Goal: Task Accomplishment & Management: Use online tool/utility

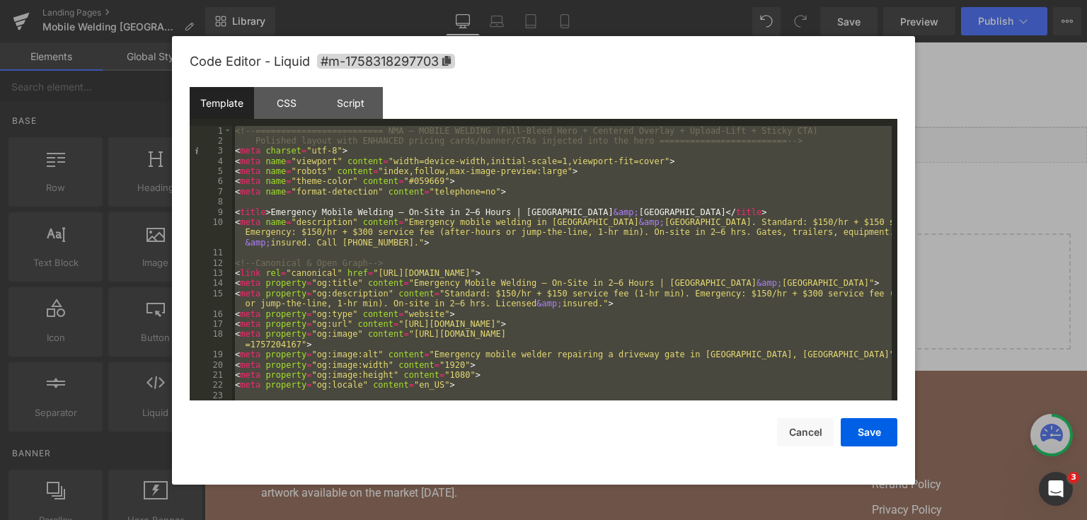
click at [518, 192] on div "<!-- ========================= NMA — MOBILE WELDING (Full-Bleed Hero + Centered…" at bounding box center [562, 263] width 660 height 275
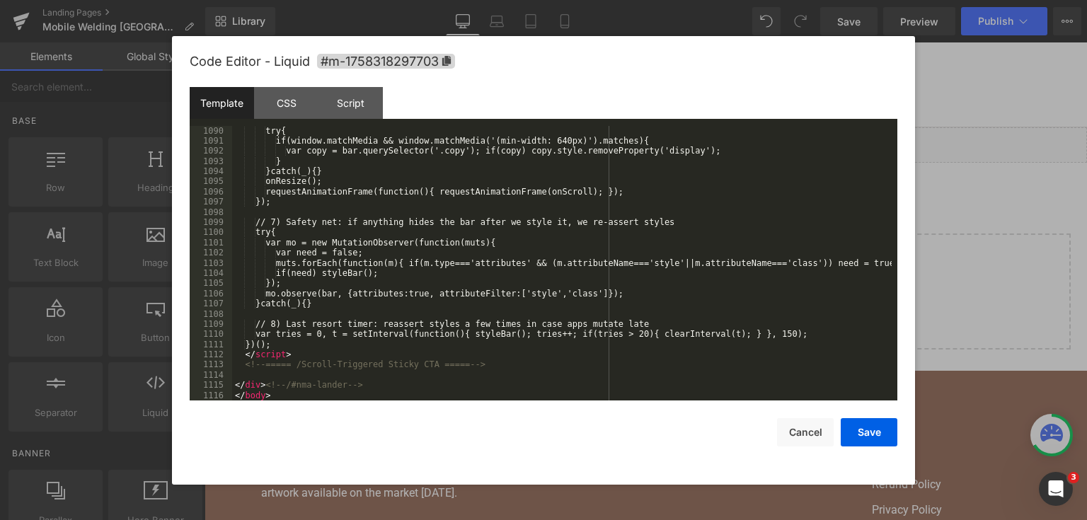
scroll to position [12891, 0]
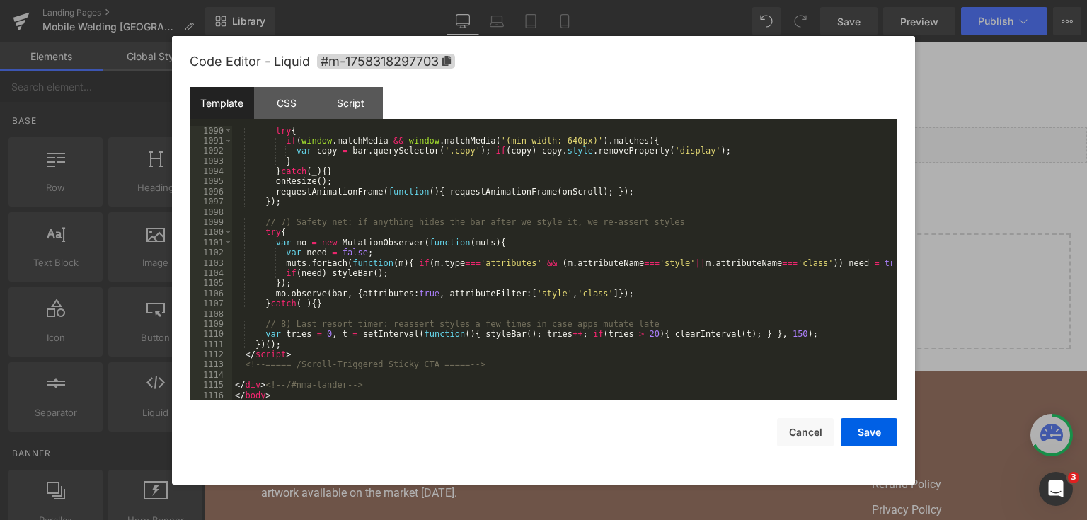
drag, startPoint x: 869, startPoint y: 431, endPoint x: 852, endPoint y: 40, distance: 391.7
click at [869, 431] on button "Save" at bounding box center [869, 432] width 57 height 28
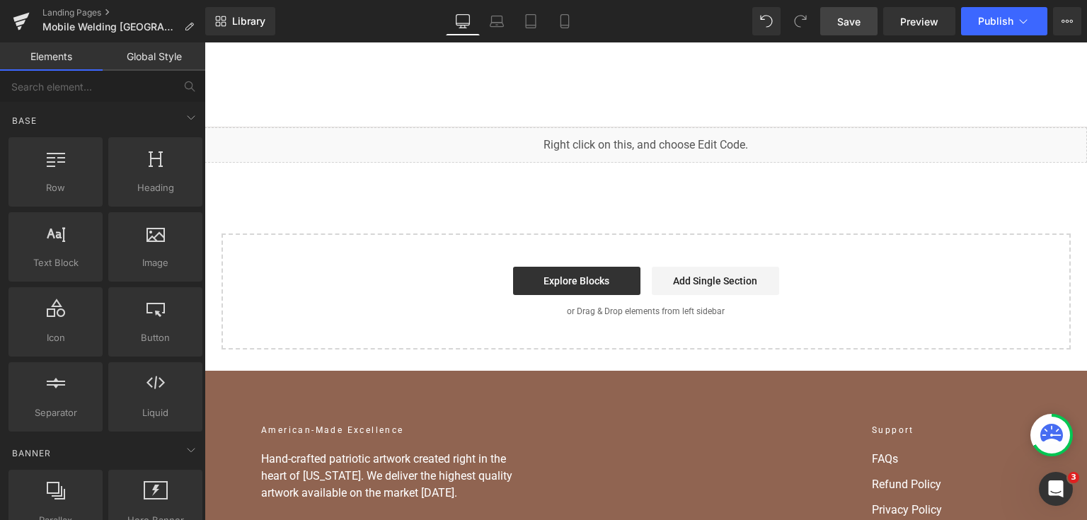
click at [848, 22] on span "Save" at bounding box center [848, 21] width 23 height 15
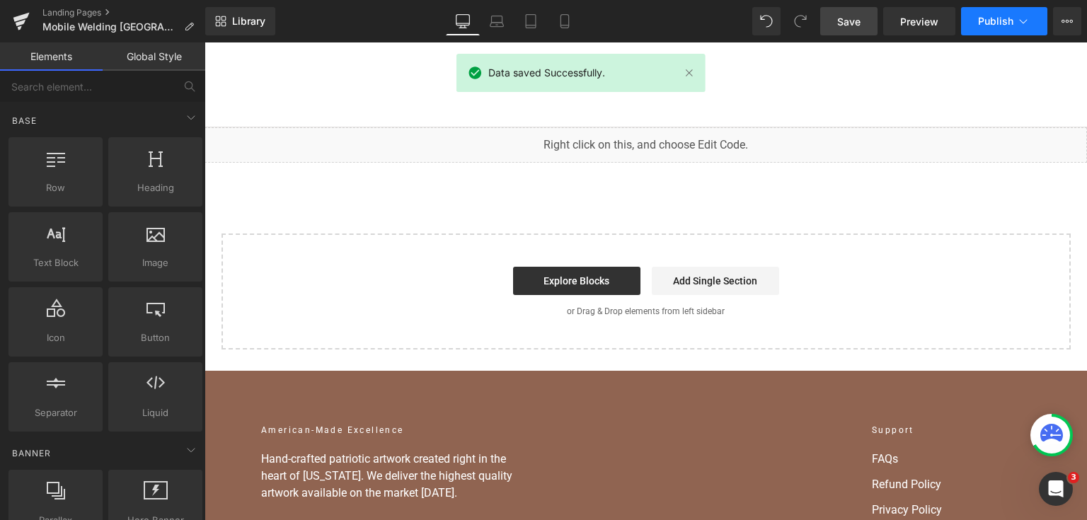
click at [989, 24] on span "Publish" at bounding box center [995, 21] width 35 height 11
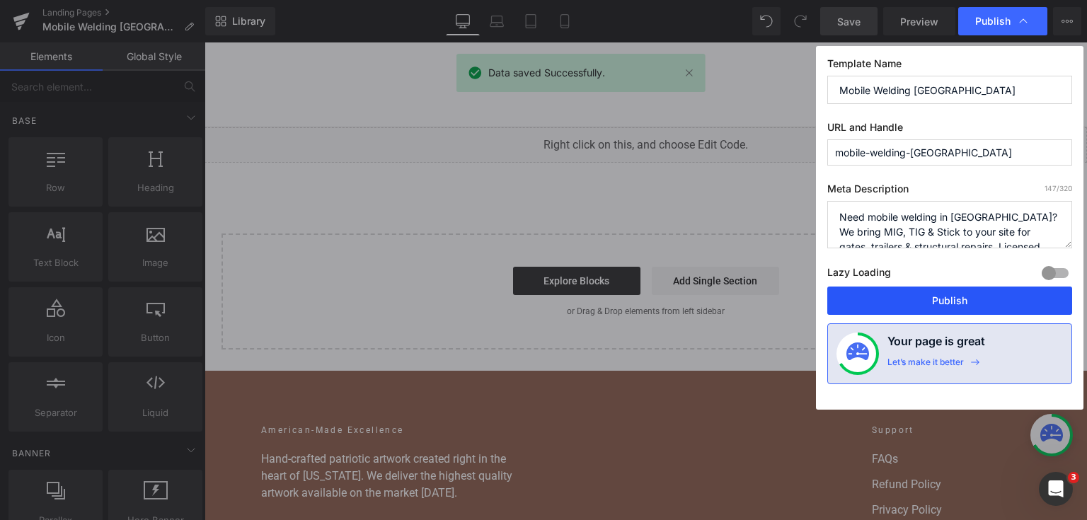
click at [905, 306] on button "Publish" at bounding box center [949, 301] width 245 height 28
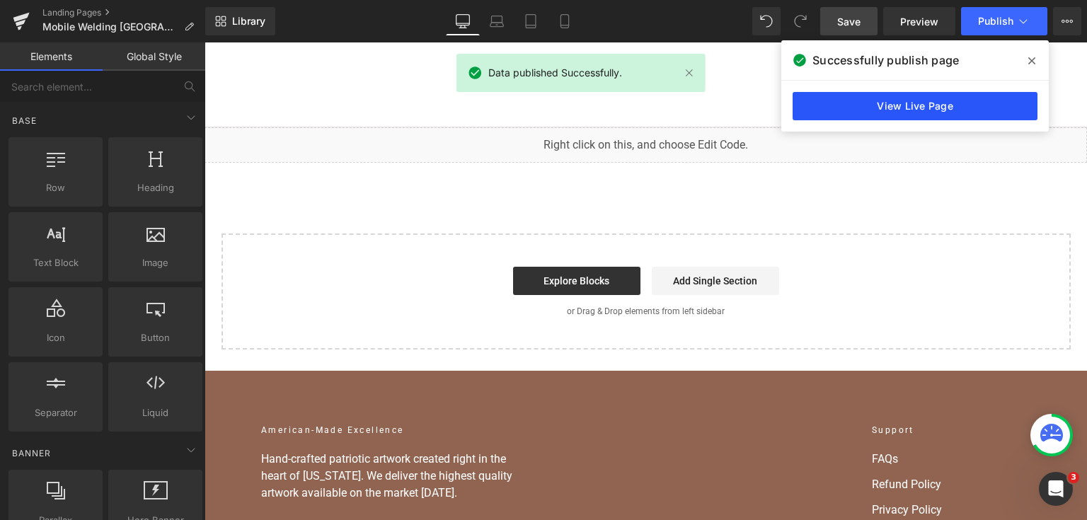
click at [978, 102] on link "View Live Page" at bounding box center [915, 106] width 245 height 28
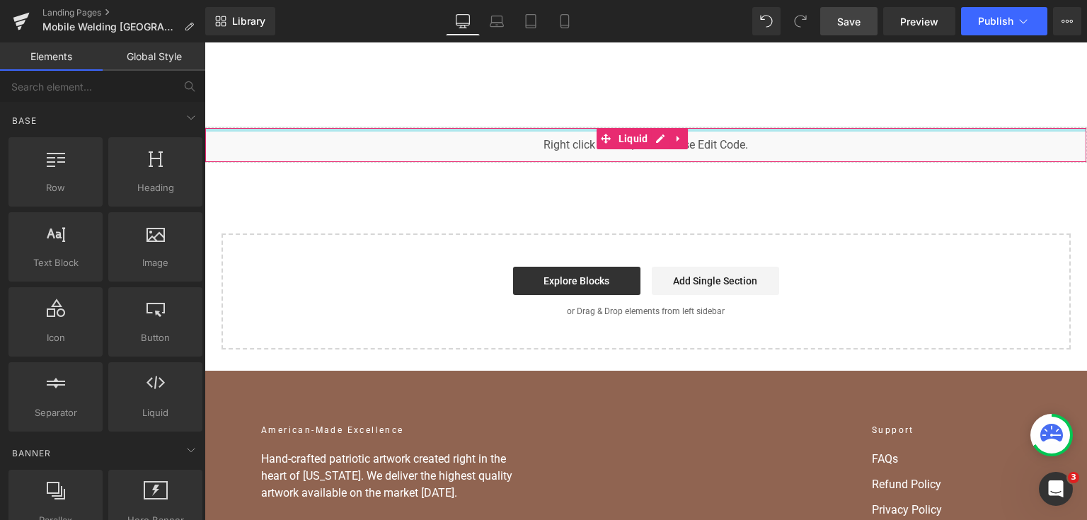
click at [515, 0] on div "You are previewing how the will restyle your page. You can not edit Elements in…" at bounding box center [543, 0] width 1087 height 0
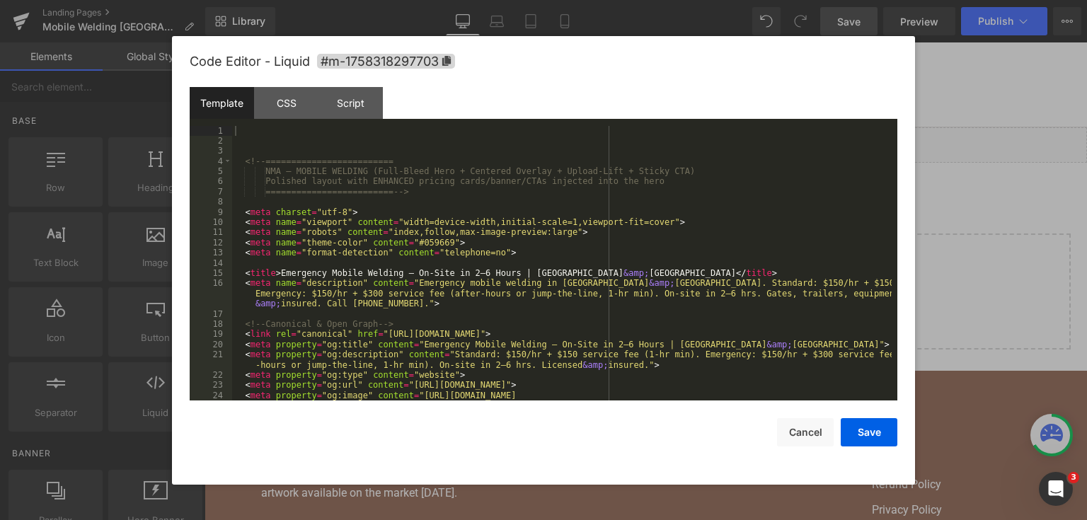
click at [526, 202] on div "<!-- ========================= NMA — MOBILE WELDING (Full-Bleed Hero + Centered…" at bounding box center [562, 279] width 660 height 306
click at [485, 170] on div "<!-- ========================= NMA — MOBILE WELDING (Full-Bleed Hero + Centered…" at bounding box center [562, 279] width 660 height 306
click at [486, 166] on div "<!-- ========================= NMA — MOBILE WELDING (Full-Bleed Hero + Centered…" at bounding box center [562, 279] width 660 height 306
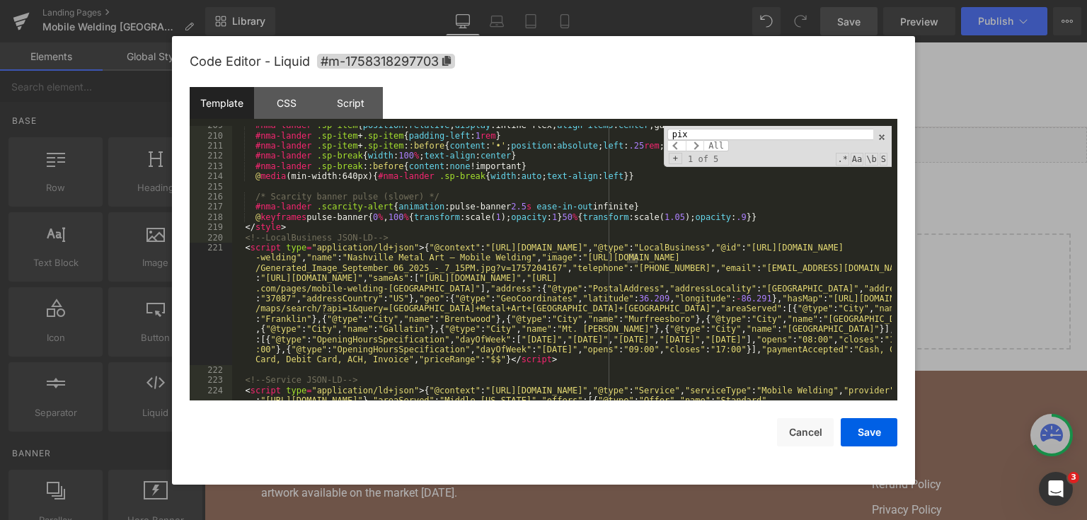
scroll to position [3042, 0]
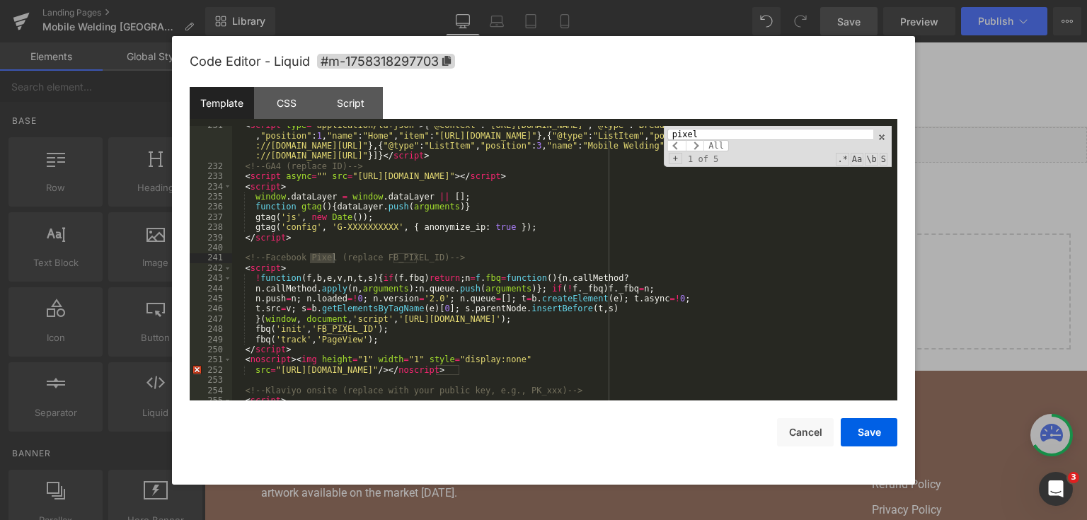
type input "pixel"
click at [348, 266] on div "< script type = "application/ld+json" > { "@context" : "[URL][DOMAIN_NAME]" , "…" at bounding box center [562, 283] width 660 height 326
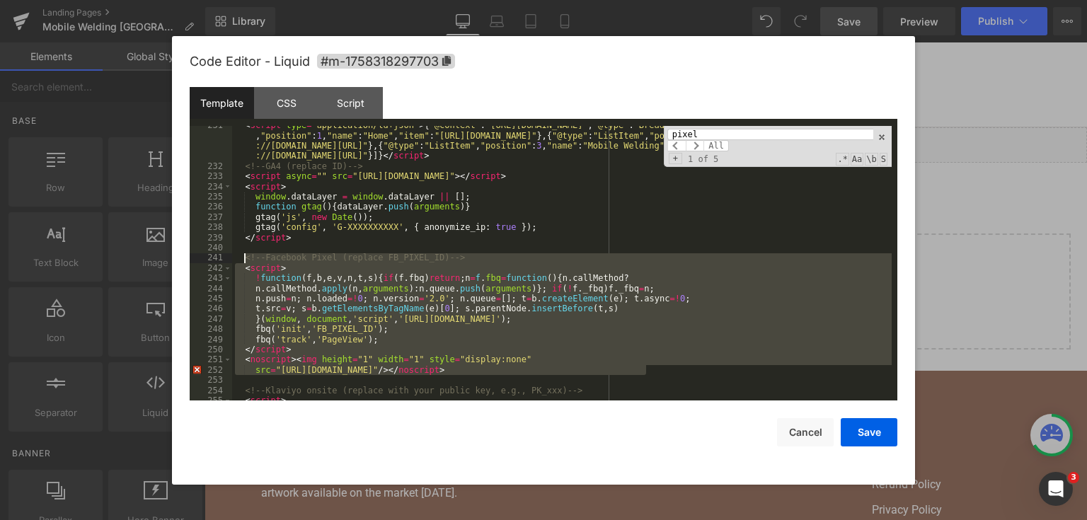
drag, startPoint x: 673, startPoint y: 372, endPoint x: 243, endPoint y: 261, distance: 443.5
click at [243, 261] on div "< script type = "application/ld+json" > { "@context" : "[URL][DOMAIN_NAME]" , "…" at bounding box center [562, 283] width 660 height 326
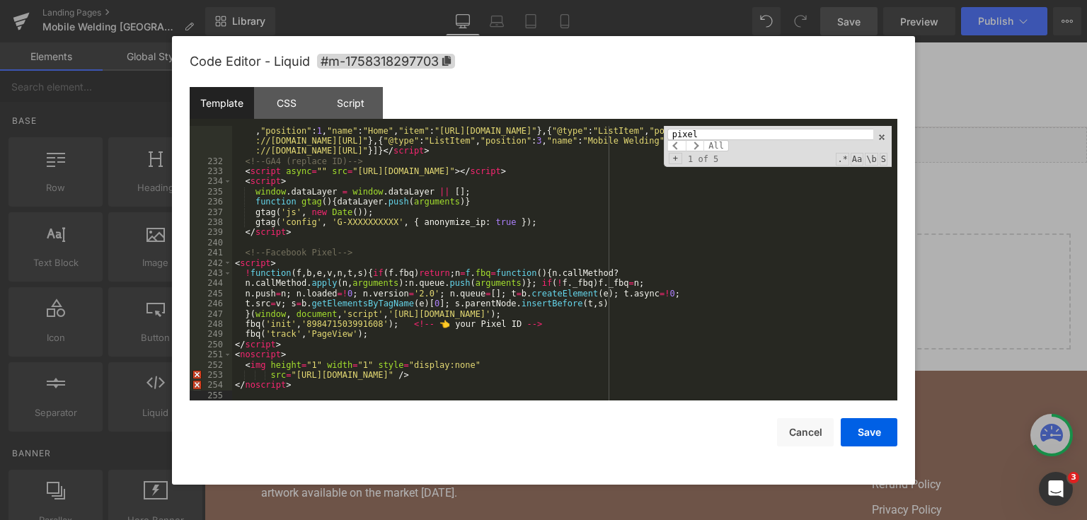
scroll to position [3080, 0]
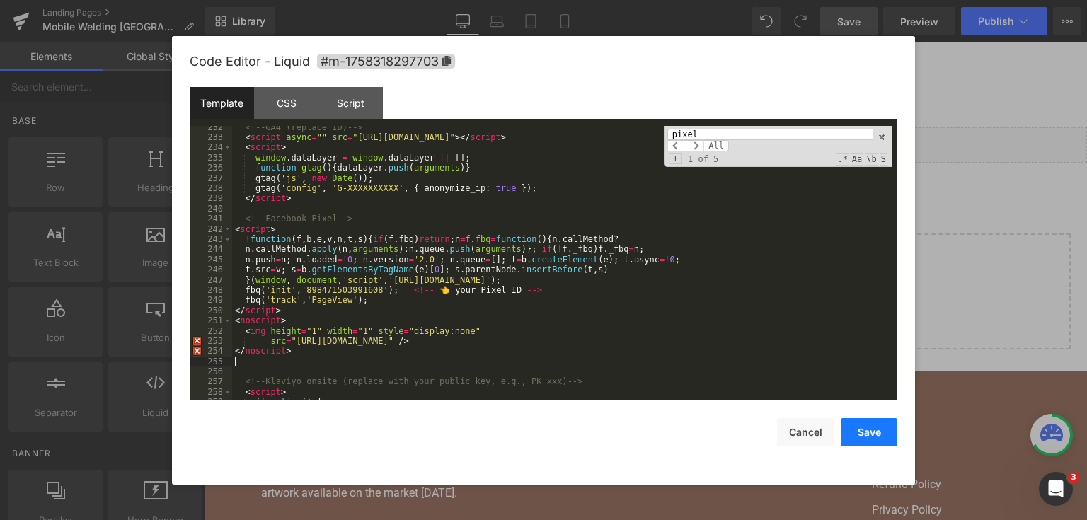
click at [872, 436] on button "Save" at bounding box center [869, 432] width 57 height 28
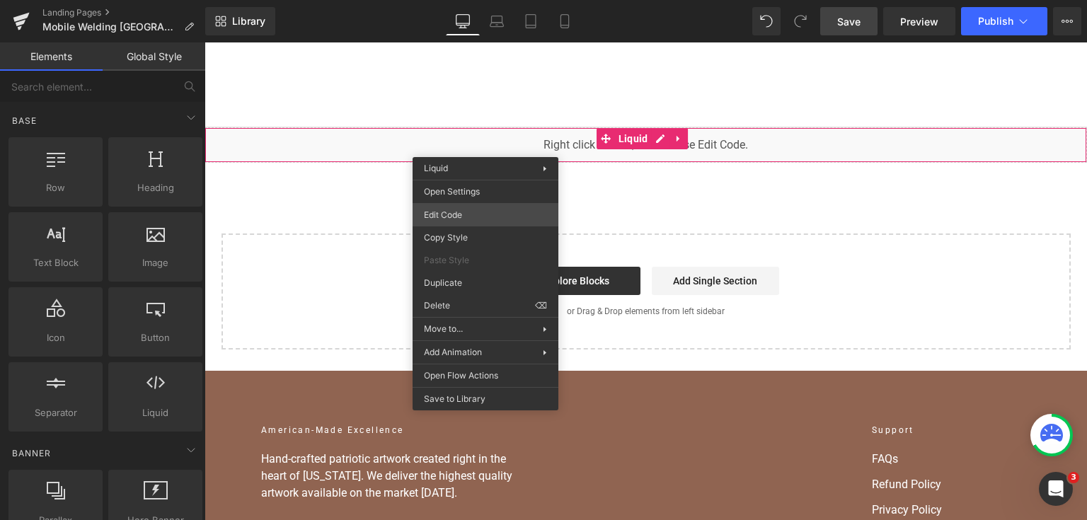
click at [500, 0] on div "You are previewing how the will restyle your page. You can not edit Elements in…" at bounding box center [543, 0] width 1087 height 0
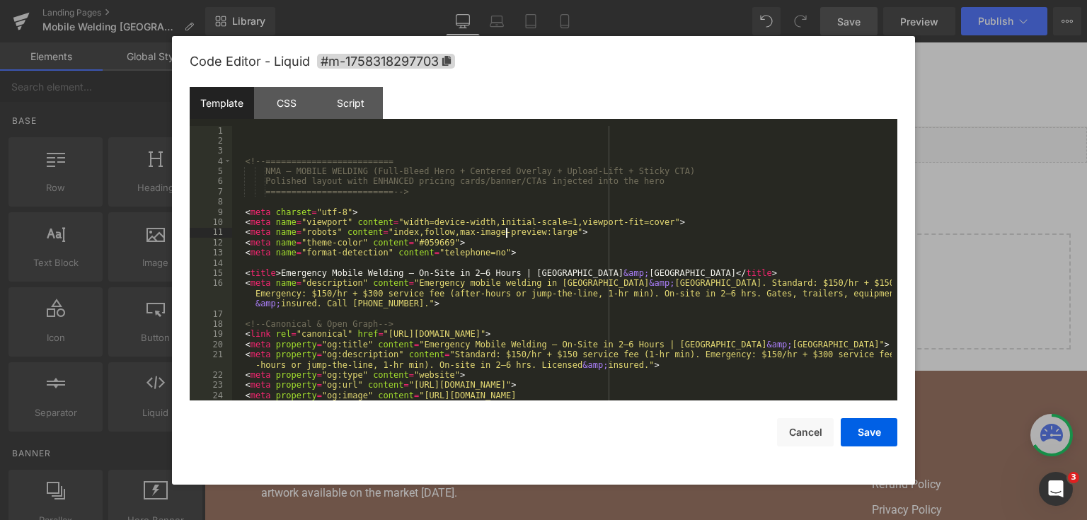
click at [507, 235] on div "<!-- ========================= NMA — MOBILE WELDING (Full-Bleed Hero + Centered…" at bounding box center [562, 279] width 660 height 306
drag, startPoint x: 507, startPoint y: 235, endPoint x: 483, endPoint y: 229, distance: 24.0
click at [483, 229] on div "<!-- ========================= NMA — MOBILE WELDING (Full-Bleed Hero + Centered…" at bounding box center [562, 279] width 660 height 306
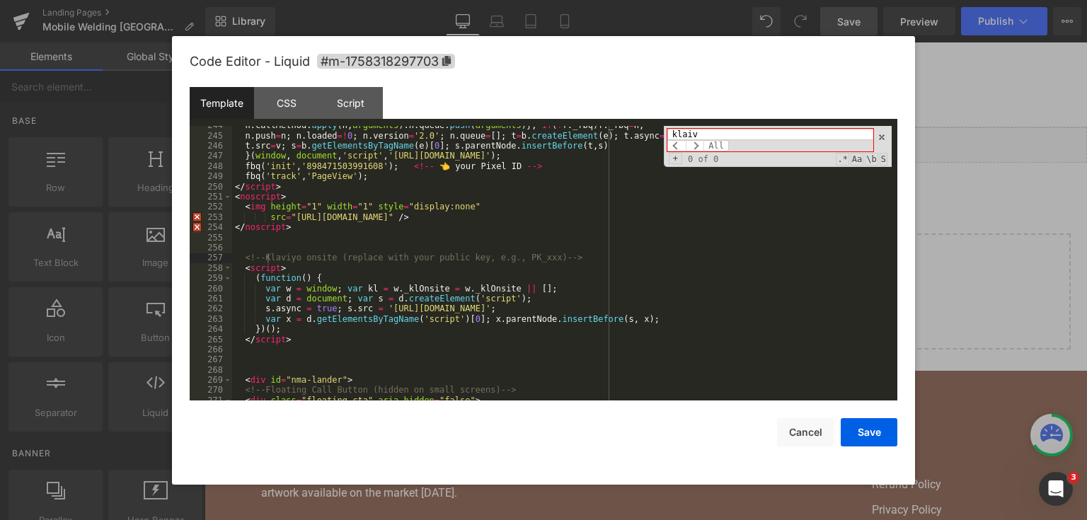
scroll to position [3204, 0]
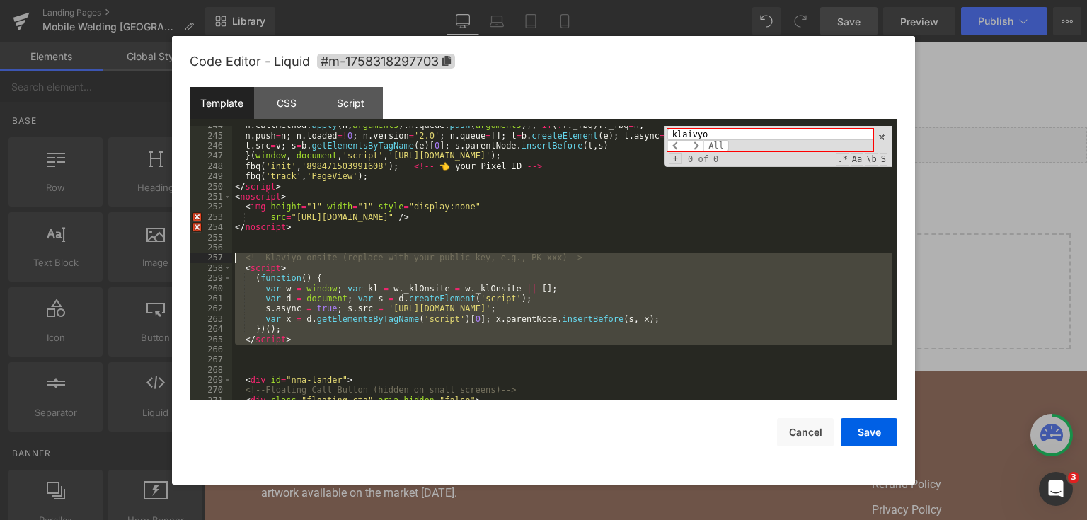
drag, startPoint x: 299, startPoint y: 352, endPoint x: 232, endPoint y: 256, distance: 116.4
click at [232, 256] on div "n . callMethod . apply ( n , arguments ) : n . queue . push ( arguments )} ; if…" at bounding box center [562, 268] width 660 height 296
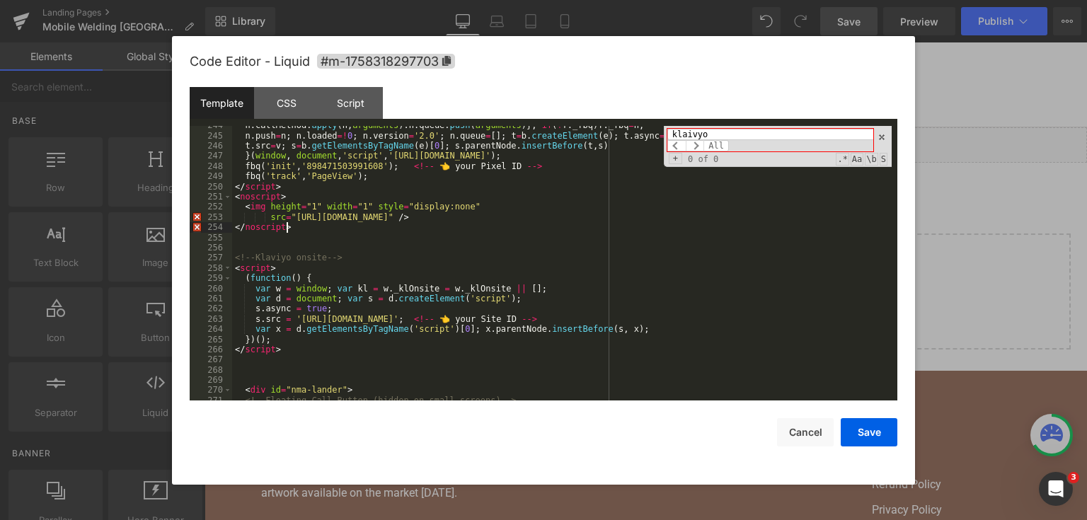
click at [746, 227] on div "n . callMethod . apply ( n , arguments ) : n . queue . push ( arguments )} ; if…" at bounding box center [562, 268] width 660 height 296
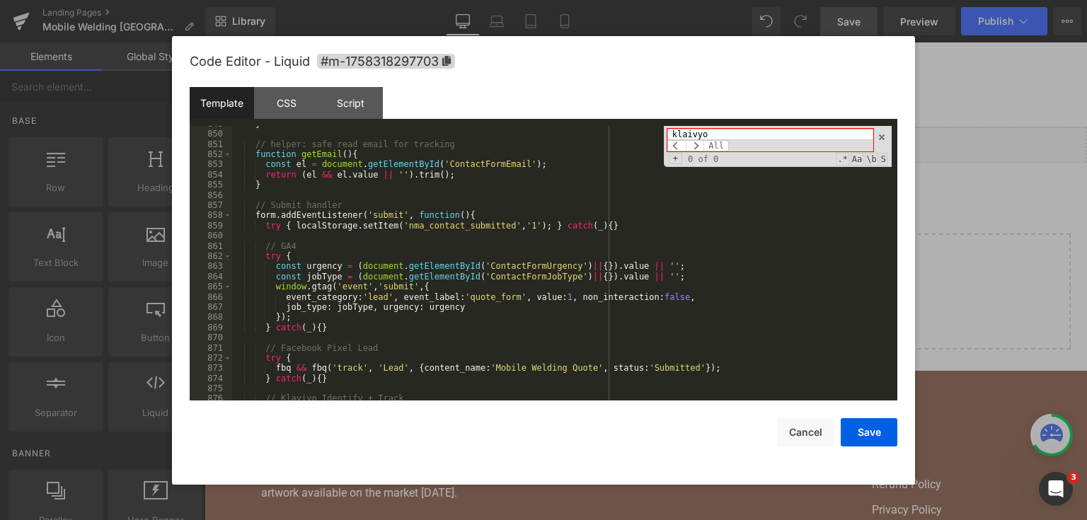
scroll to position [10431, 0]
click at [735, 133] on input "klaivyo" at bounding box center [770, 134] width 206 height 11
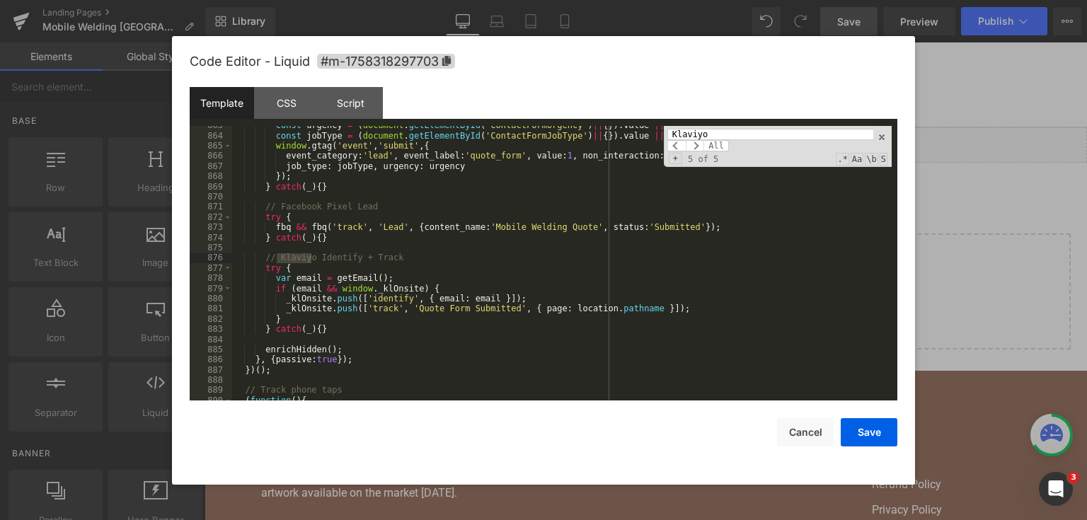
scroll to position [10606, 0]
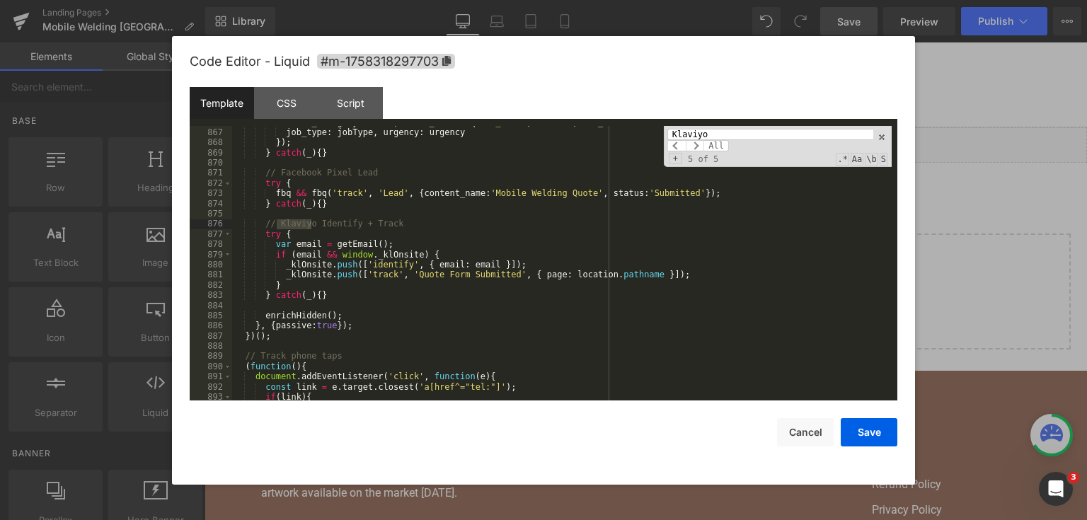
type input "Klaviyo"
click at [320, 329] on div "event_category : 'lead' , event_label : 'quote_form' , value : 1 , non_interact…" at bounding box center [562, 265] width 660 height 296
click at [299, 345] on div "event_category : 'lead' , event_label : 'quote_form' , value : 1 , non_interact…" at bounding box center [562, 265] width 660 height 296
click at [298, 334] on div "event_category : 'lead' , event_label : 'quote_form' , value : 1 , non_interact…" at bounding box center [562, 265] width 660 height 296
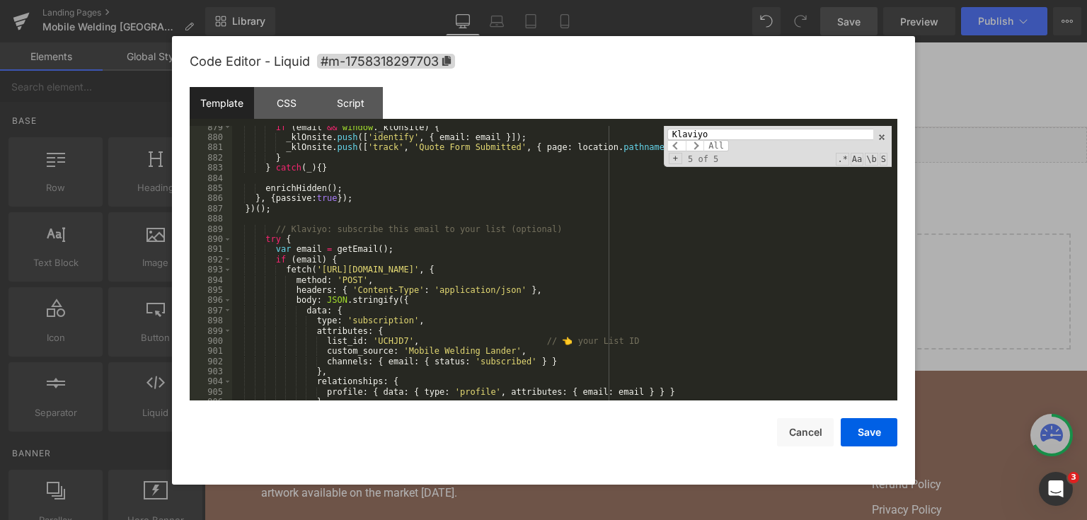
scroll to position [10666, 0]
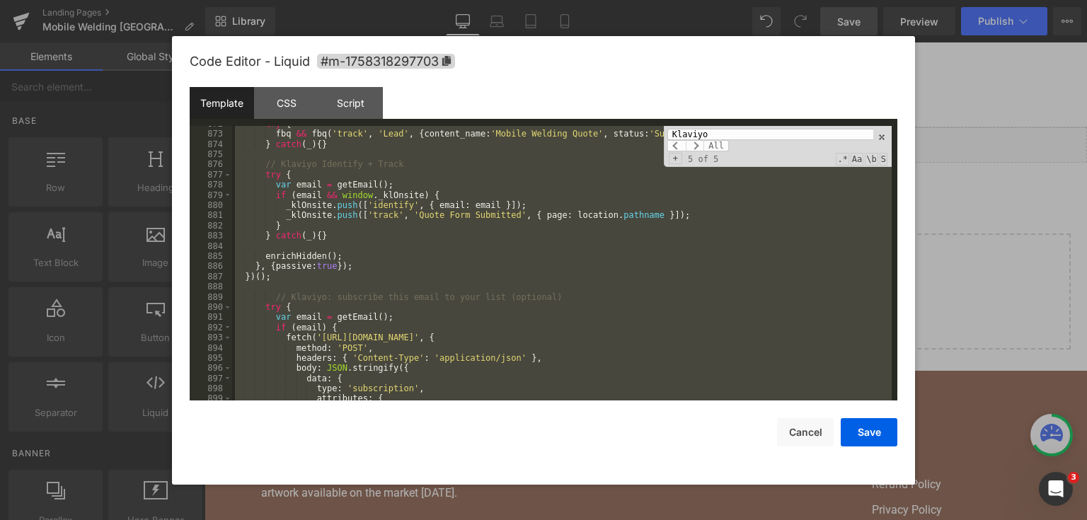
click at [529, 174] on div "try { fbq && fbq ( 'track' , 'Lead' , { content_name : 'Mobile Welding Quote' ,…" at bounding box center [562, 263] width 660 height 275
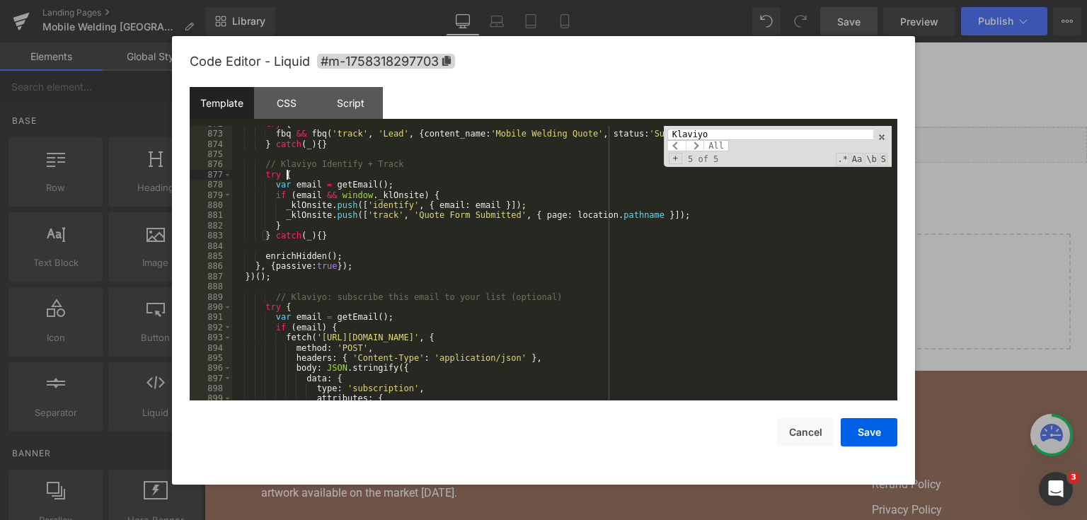
click at [742, 132] on input "Klaviyo" at bounding box center [770, 134] width 206 height 11
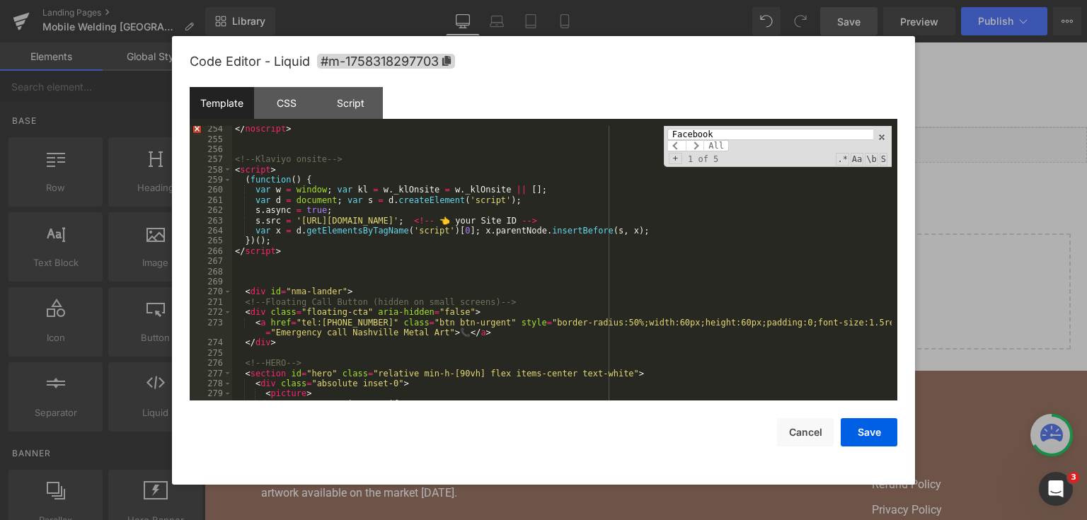
scroll to position [3303, 0]
type input "Facebook"
click at [977, 246] on div at bounding box center [543, 260] width 1087 height 520
